Goal: Information Seeking & Learning: Learn about a topic

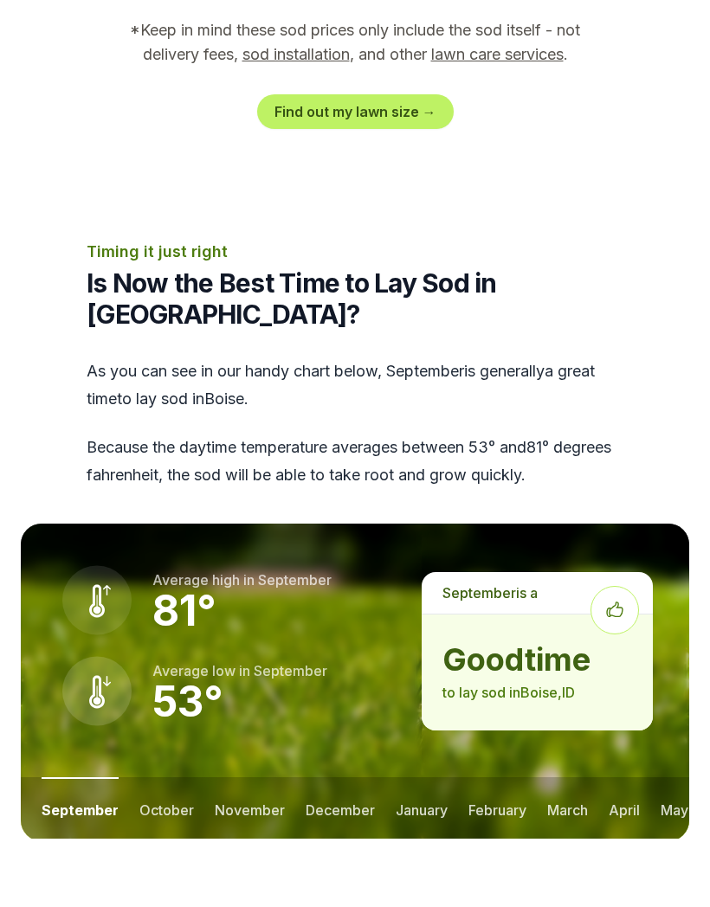
scroll to position [2063, 0]
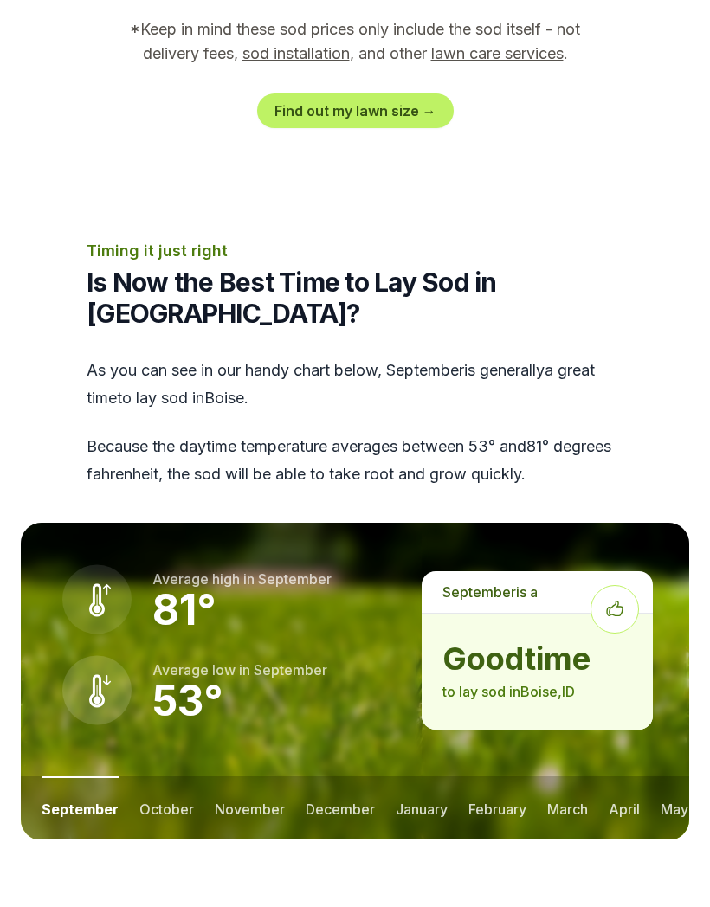
click at [158, 845] on button "october" at bounding box center [166, 877] width 55 height 64
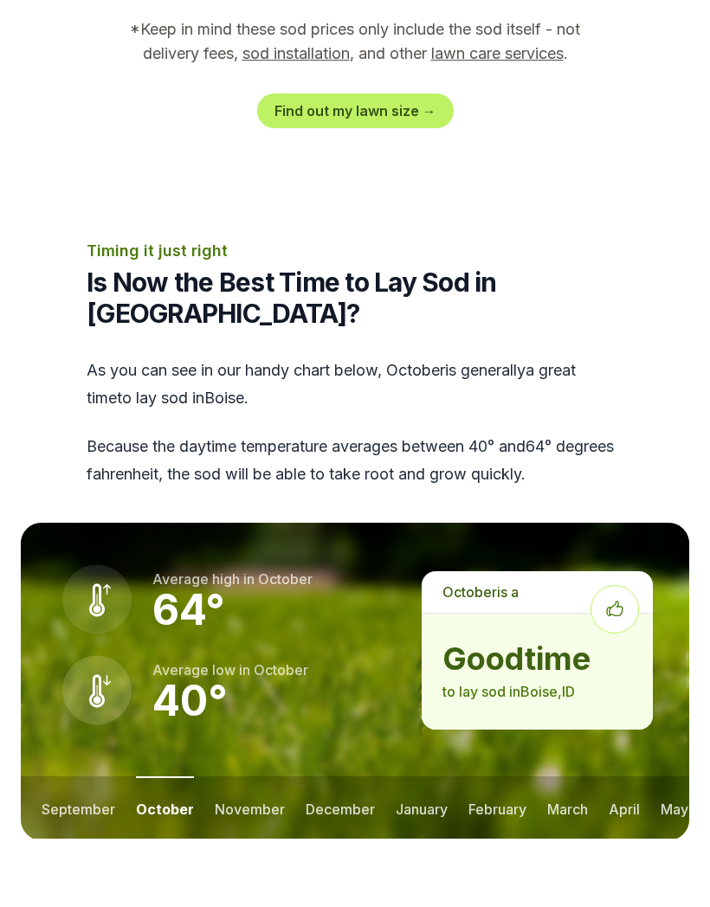
click at [244, 845] on button "november" at bounding box center [250, 877] width 70 height 64
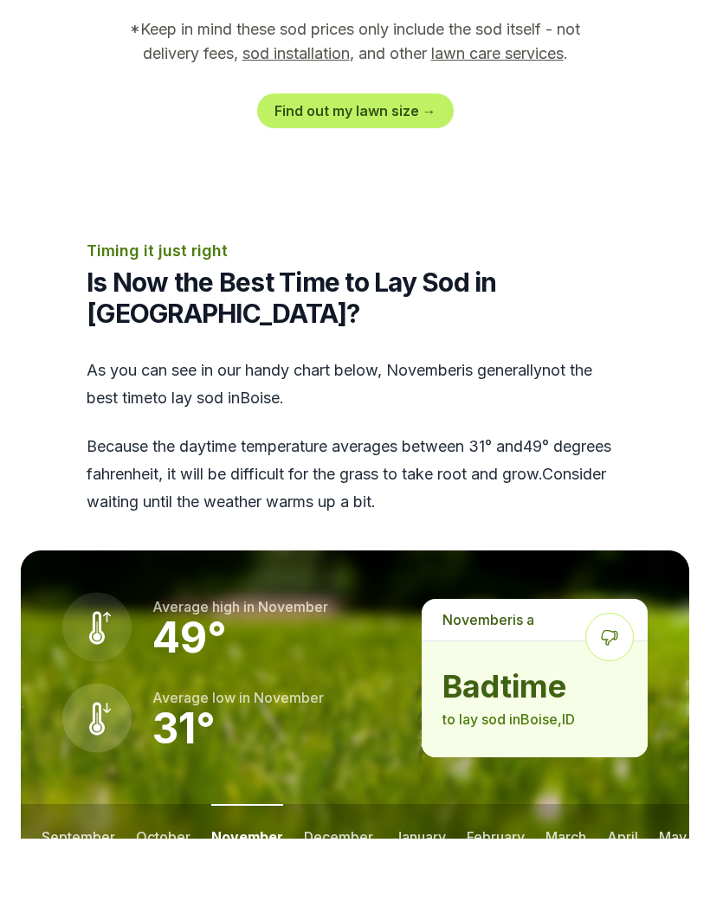
click at [335, 873] on button "december" at bounding box center [338, 905] width 69 height 64
click at [420, 873] on button "january" at bounding box center [421, 905] width 52 height 64
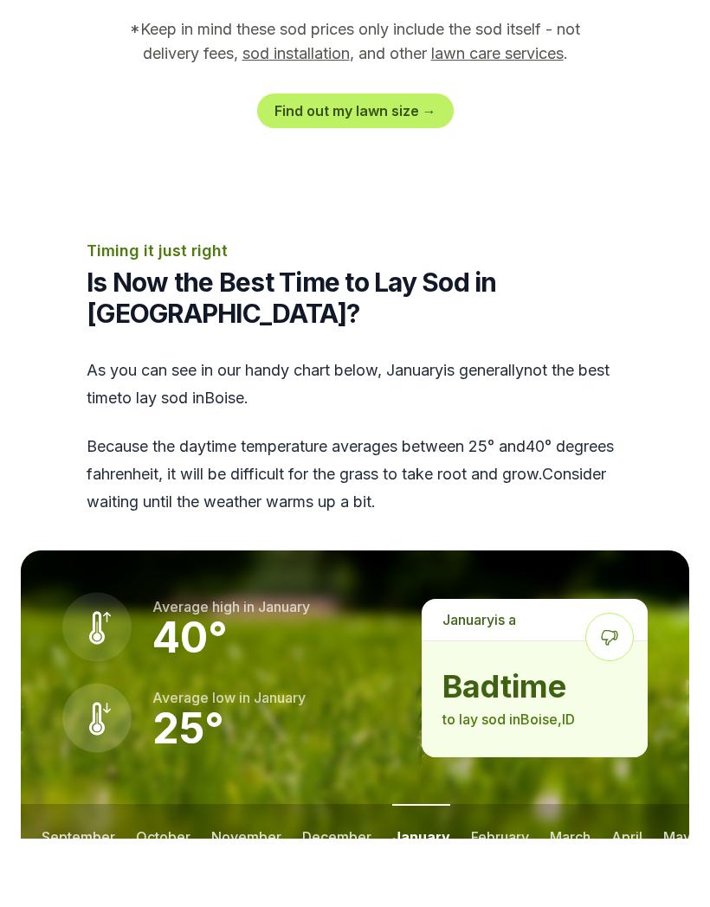
click at [500, 873] on button "february" at bounding box center [500, 905] width 58 height 64
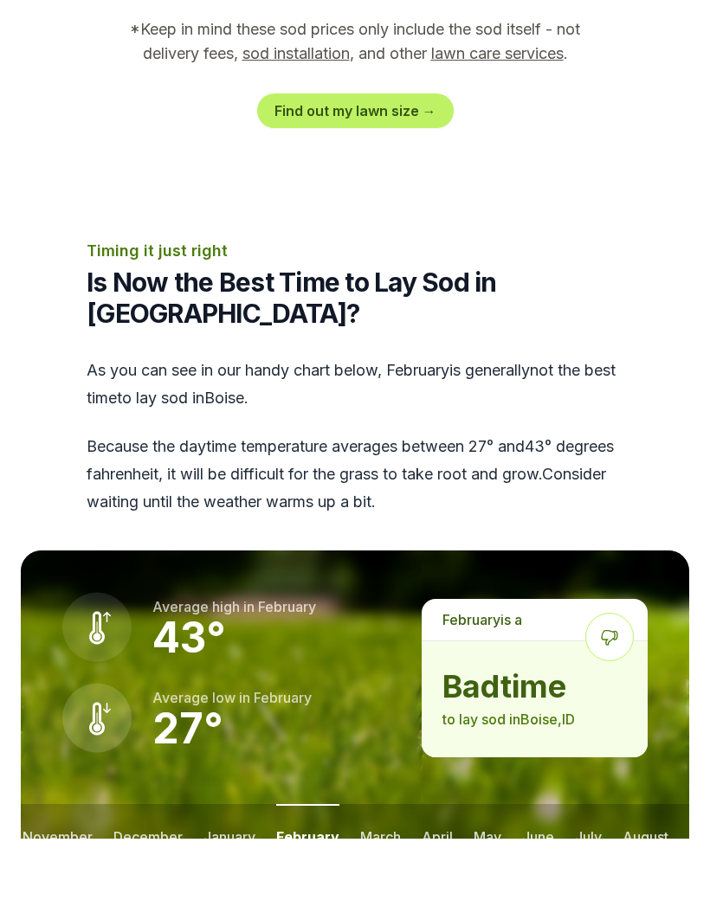
click at [364, 873] on button "march" at bounding box center [380, 905] width 41 height 64
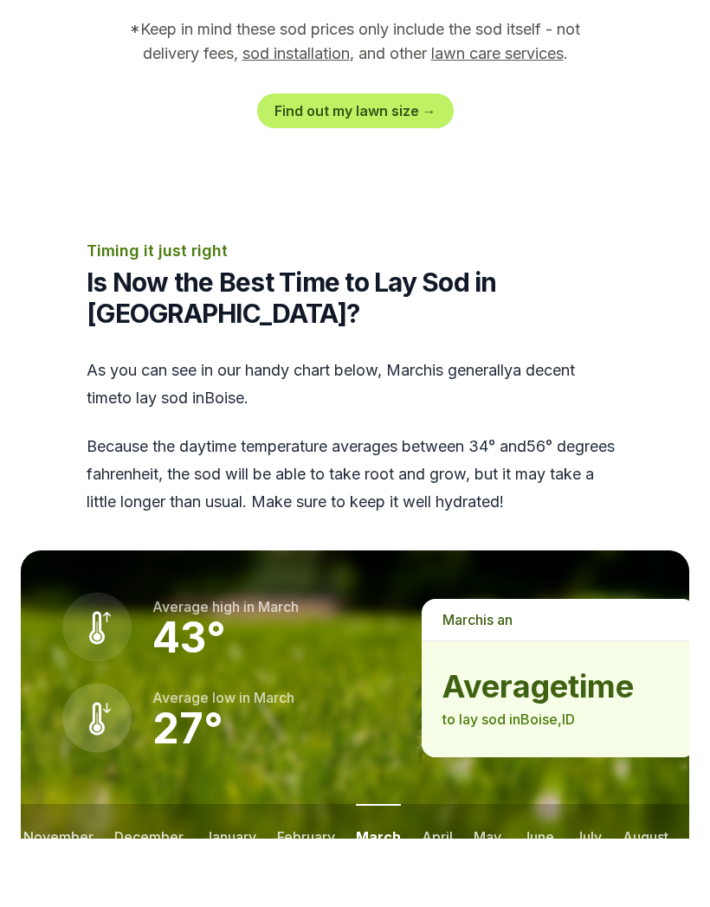
scroll to position [0, 189]
click at [434, 873] on button "april" at bounding box center [437, 905] width 31 height 64
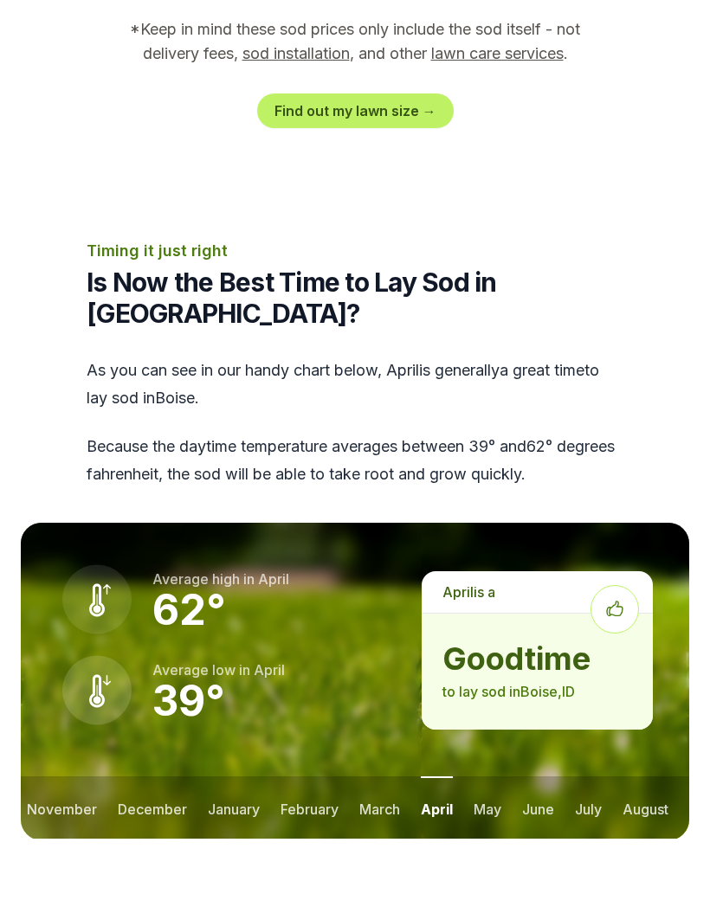
click at [481, 845] on button "may" at bounding box center [488, 877] width 28 height 64
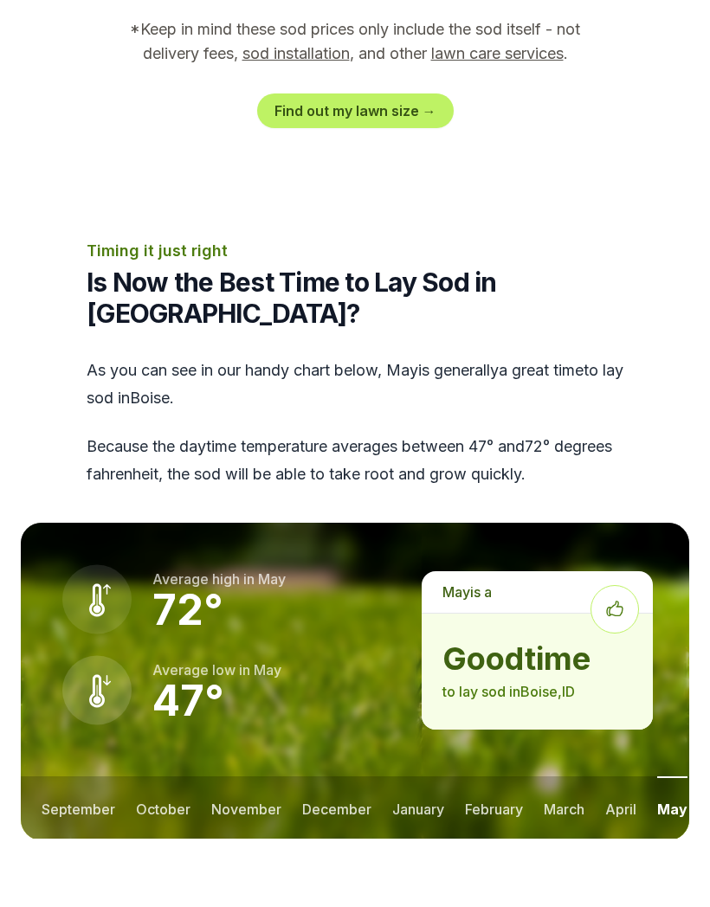
scroll to position [0, 0]
click at [71, 845] on button "september" at bounding box center [79, 877] width 74 height 64
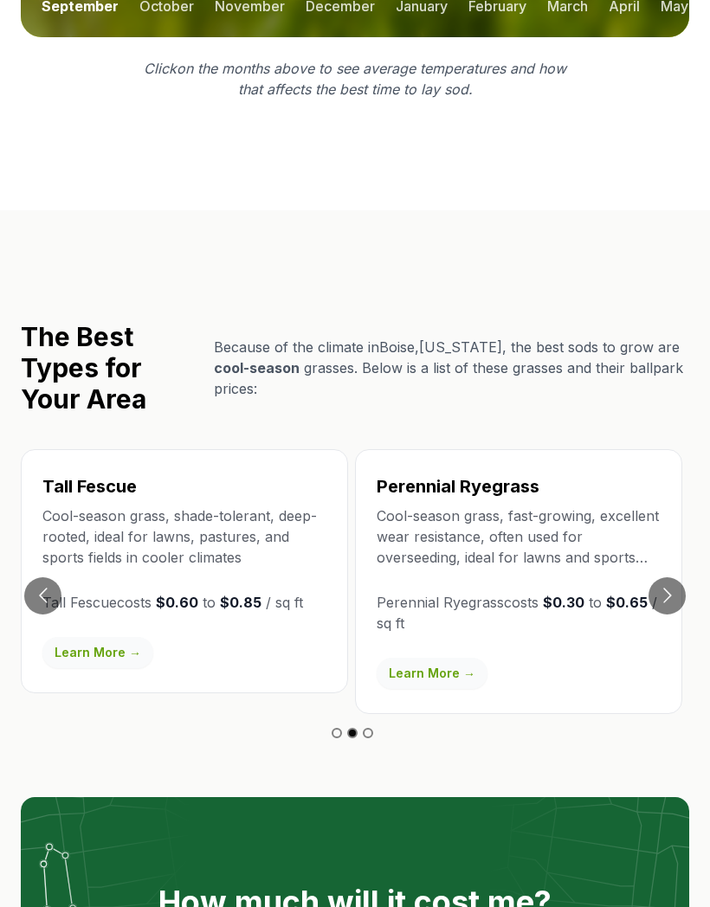
scroll to position [2934, 0]
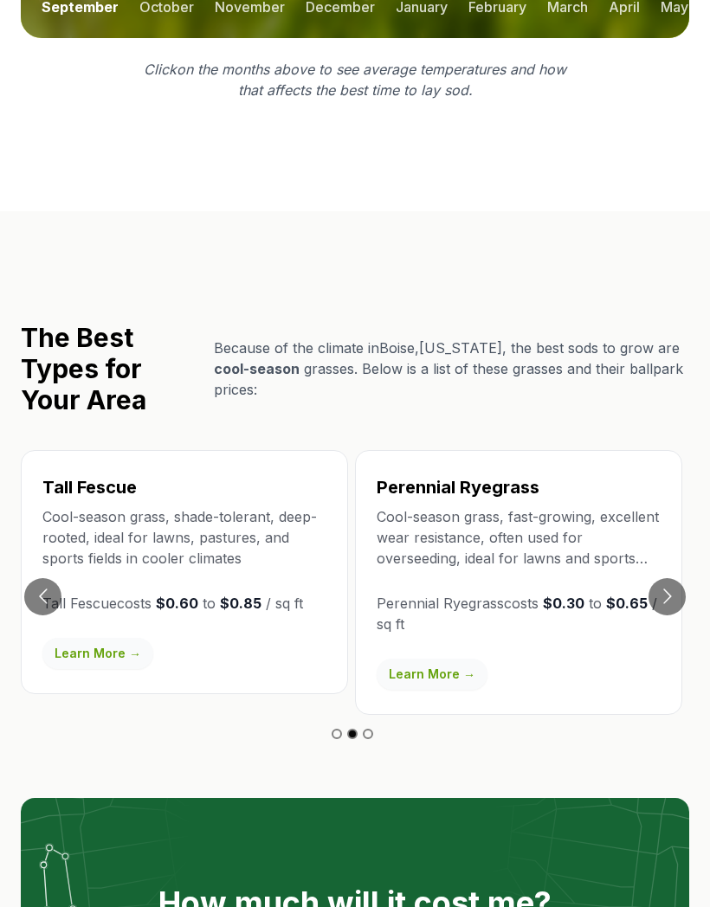
click at [671, 578] on button "Go to next slide" at bounding box center [666, 596] width 37 height 37
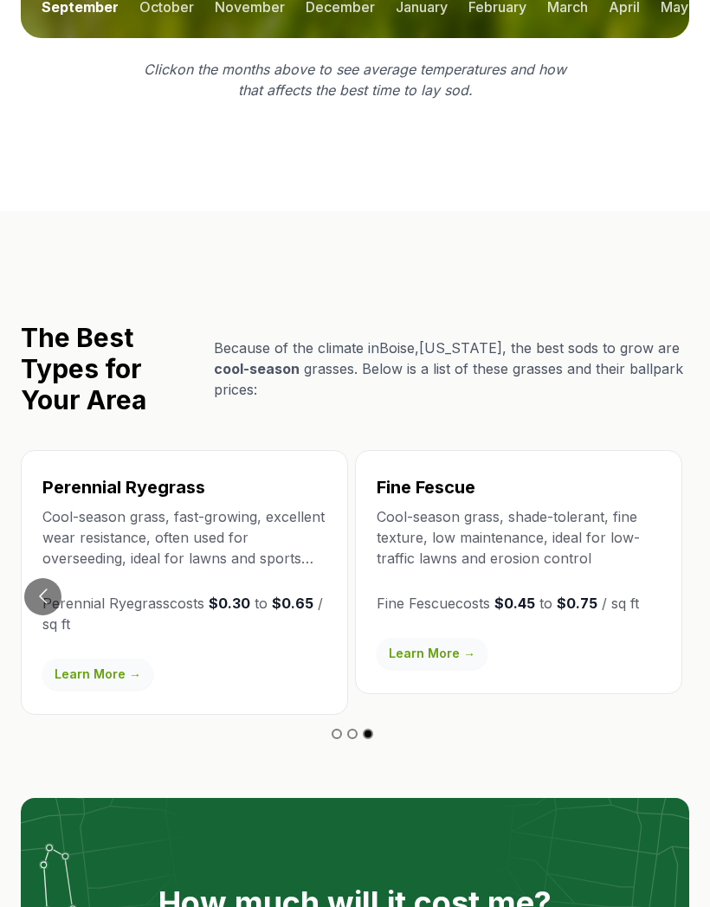
click at [37, 578] on button "Go to previous slide" at bounding box center [42, 596] width 37 height 37
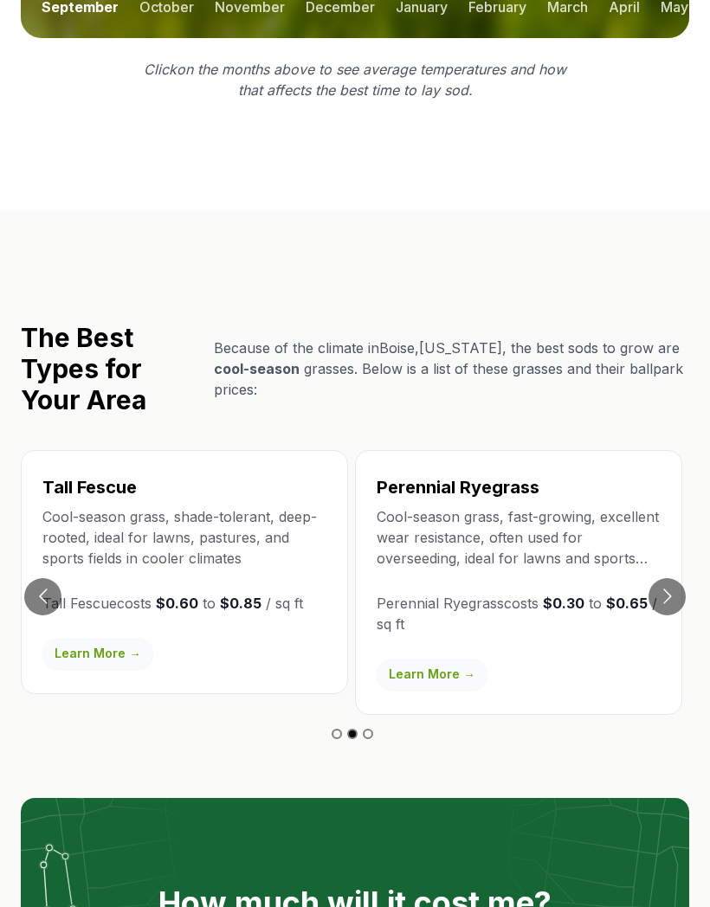
click at [44, 578] on button "Go to previous slide" at bounding box center [42, 596] width 37 height 37
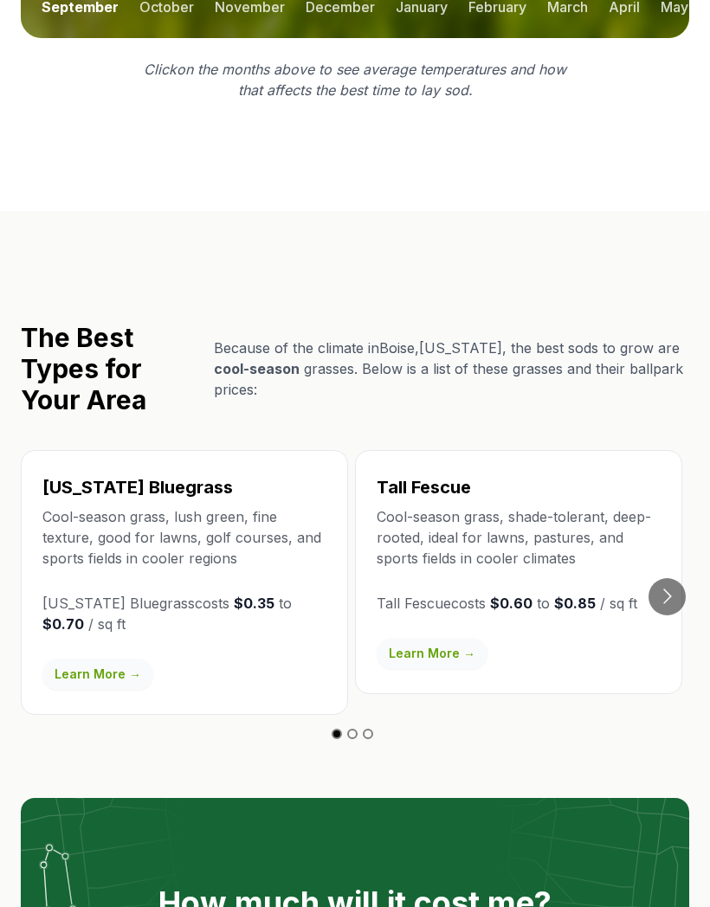
click at [660, 578] on button "Go to next slide" at bounding box center [666, 596] width 37 height 37
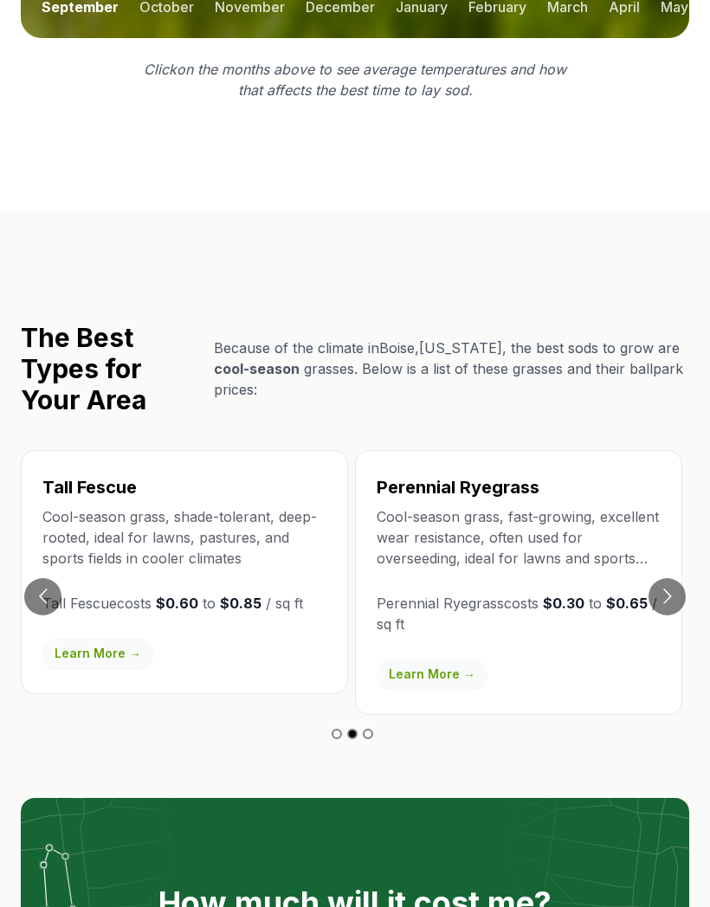
scroll to position [2935, 0]
